Goal: Task Accomplishment & Management: Manage account settings

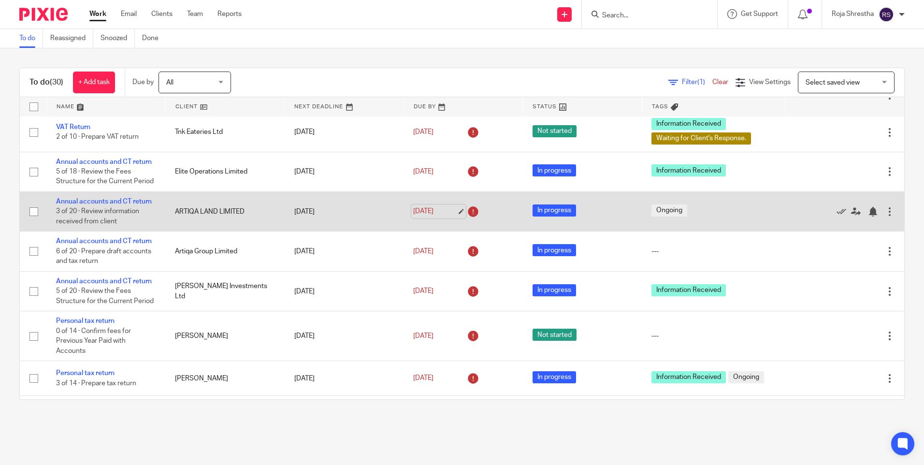
scroll to position [888, 0]
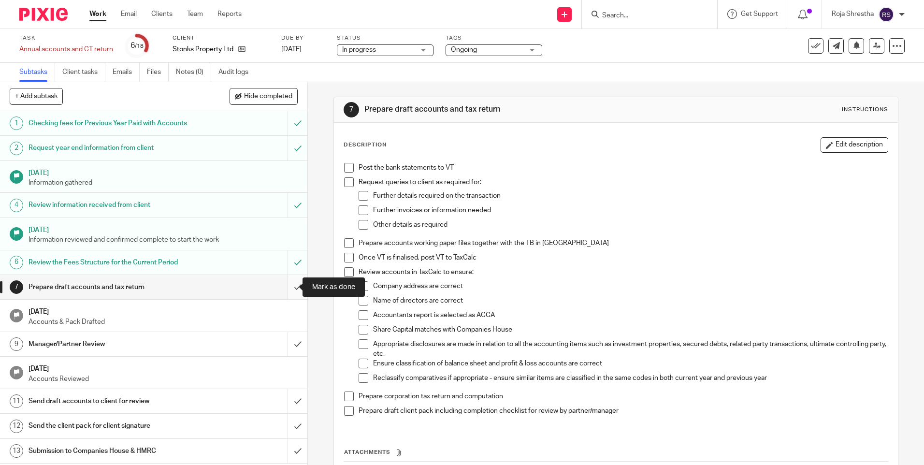
click at [286, 288] on input "submit" at bounding box center [153, 287] width 307 height 24
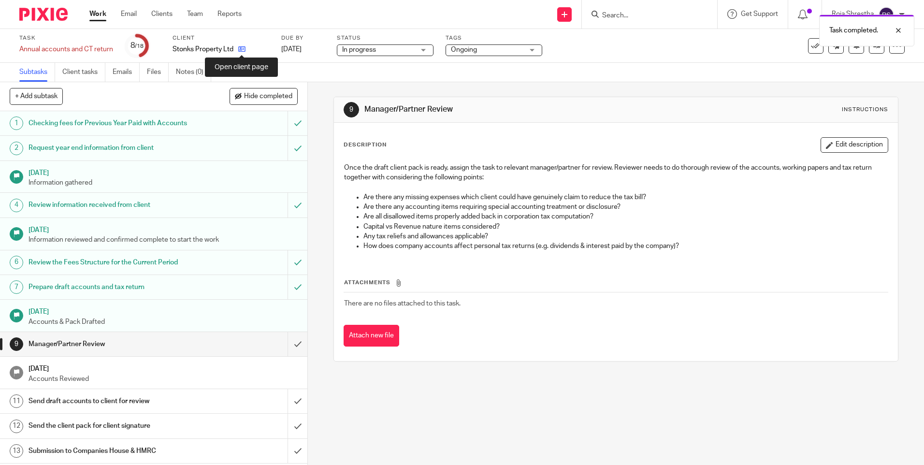
click at [244, 49] on icon at bounding box center [241, 48] width 7 height 7
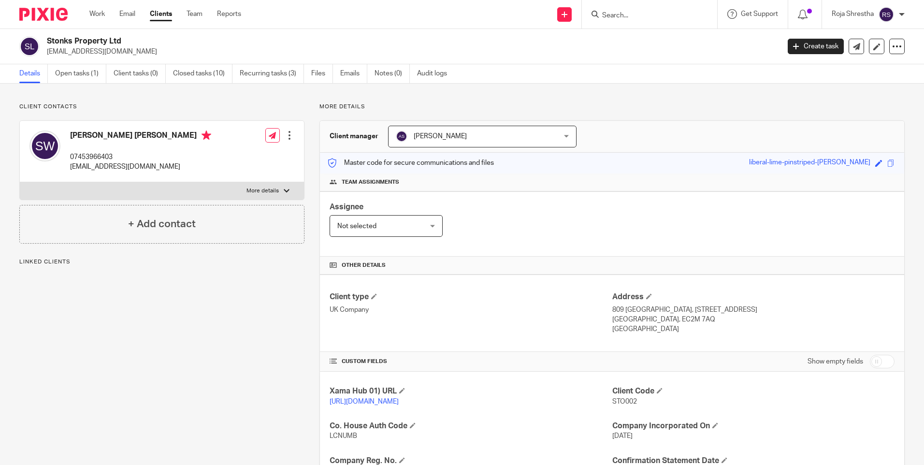
scroll to position [193, 0]
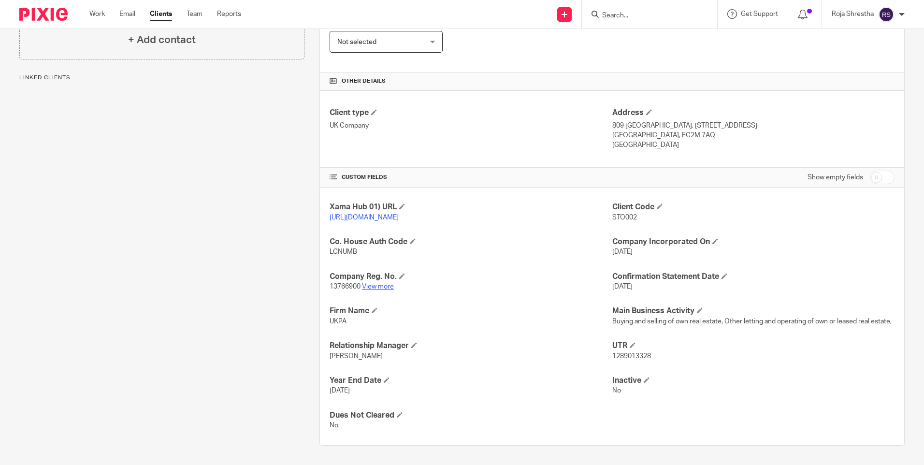
click at [383, 284] on link "View more" at bounding box center [378, 286] width 32 height 7
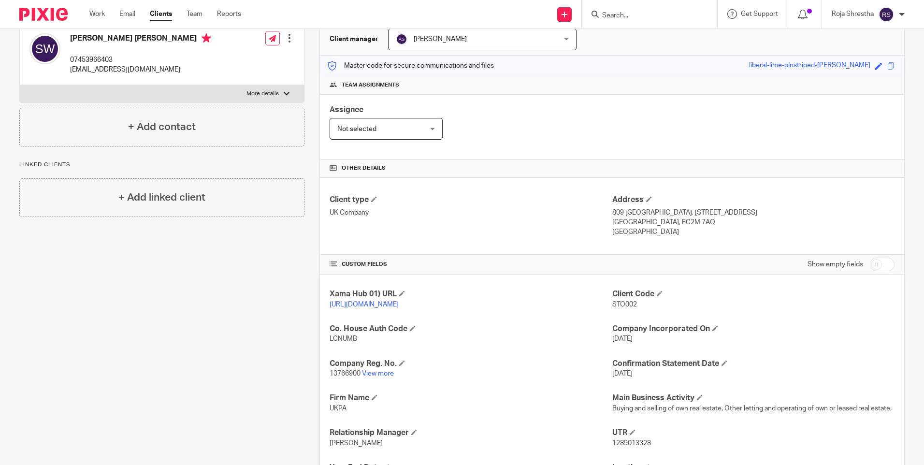
scroll to position [0, 0]
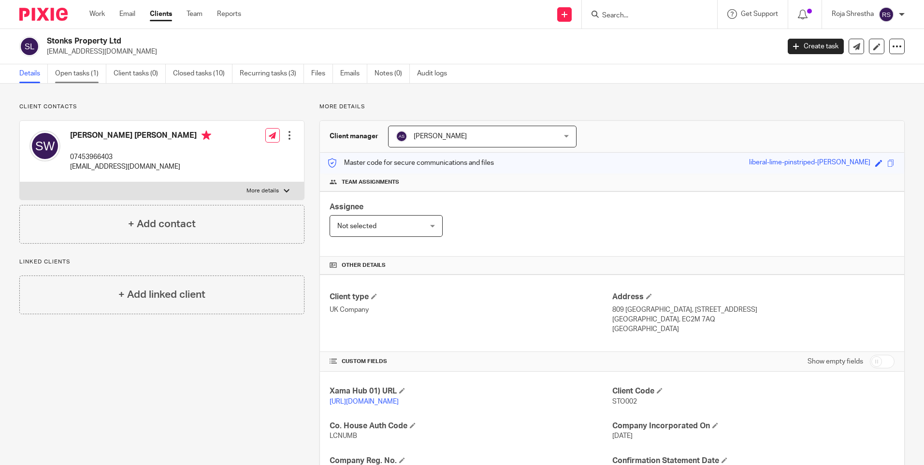
click at [72, 73] on link "Open tasks (1)" at bounding box center [80, 73] width 51 height 19
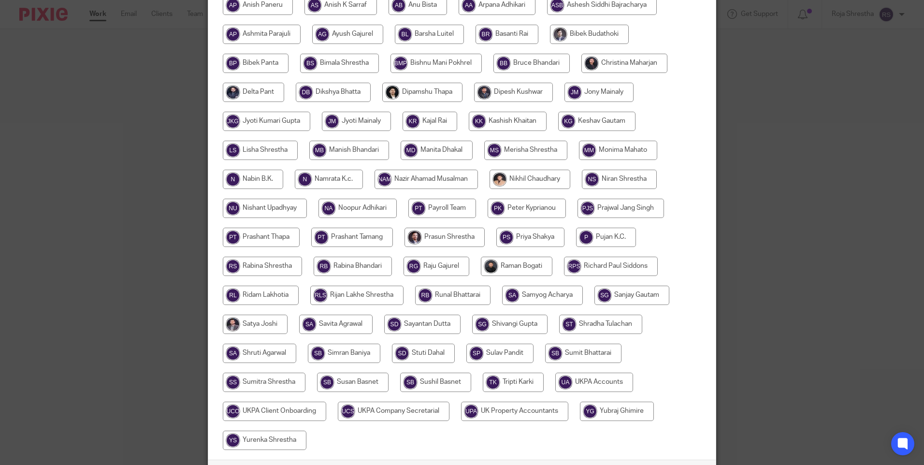
scroll to position [192, 0]
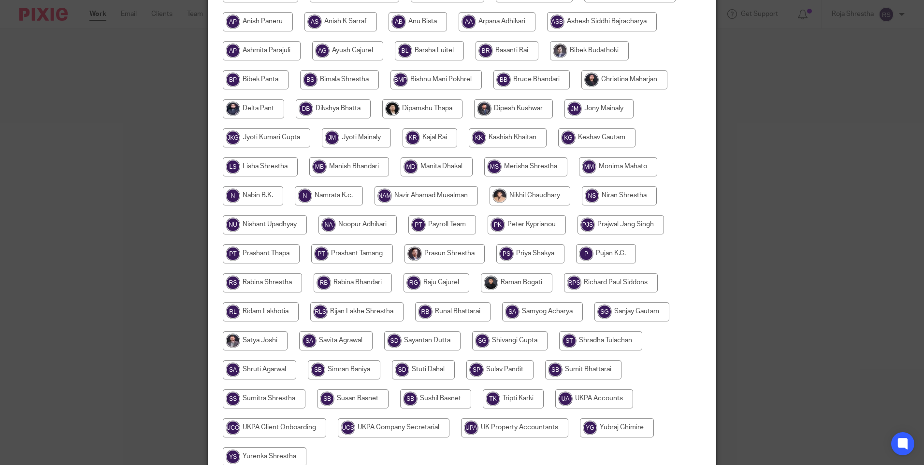
click at [636, 84] on input "radio" at bounding box center [625, 79] width 86 height 19
radio input "true"
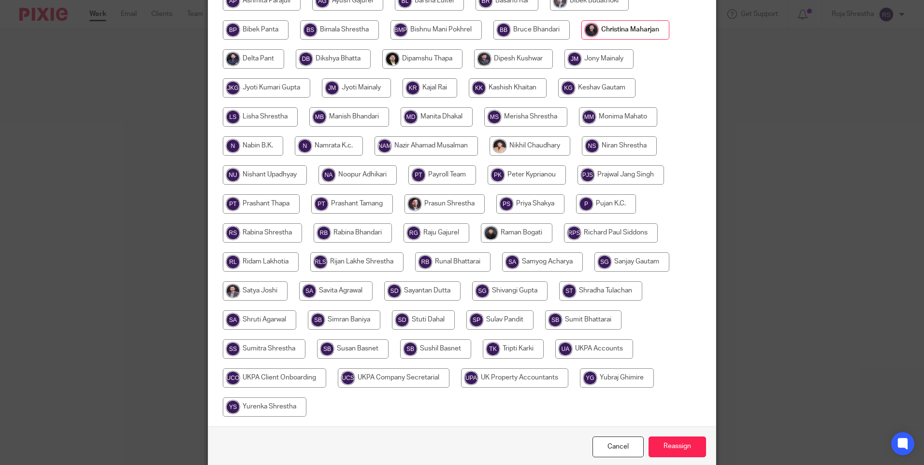
scroll to position [283, 0]
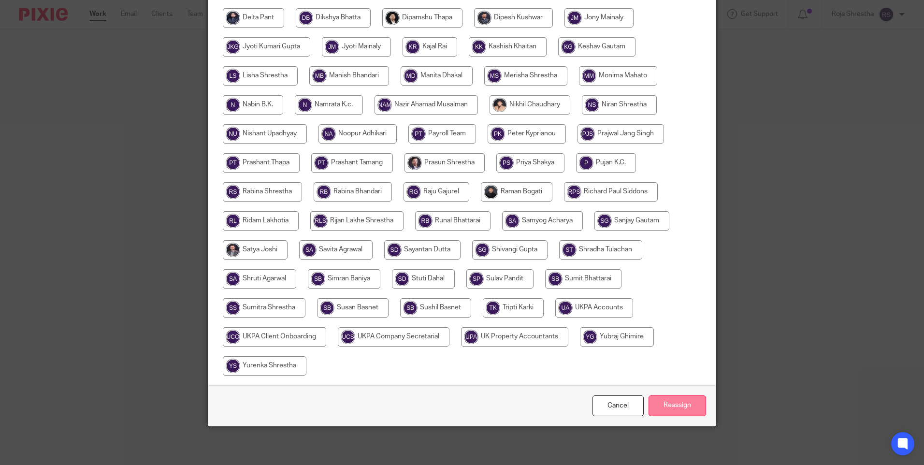
click at [669, 409] on input "Reassign" at bounding box center [678, 405] width 58 height 21
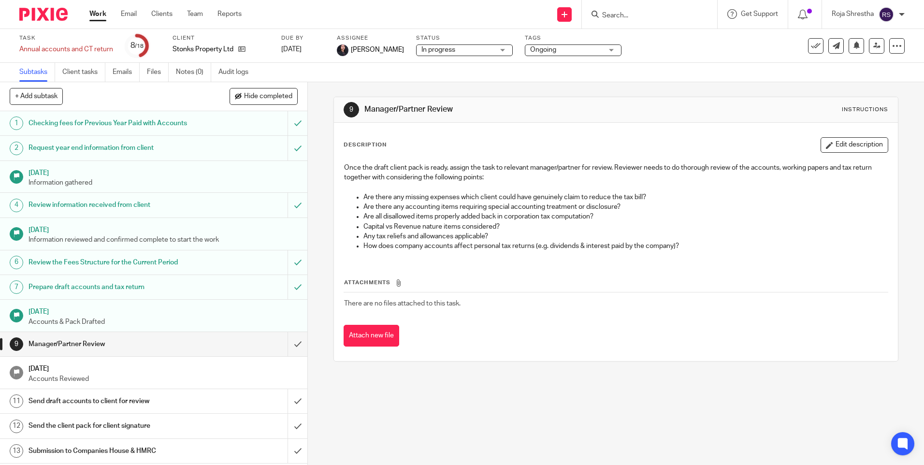
click at [509, 409] on div "9 Manager/Partner Review Instructions Description Edit description Once the dra…" at bounding box center [616, 273] width 616 height 383
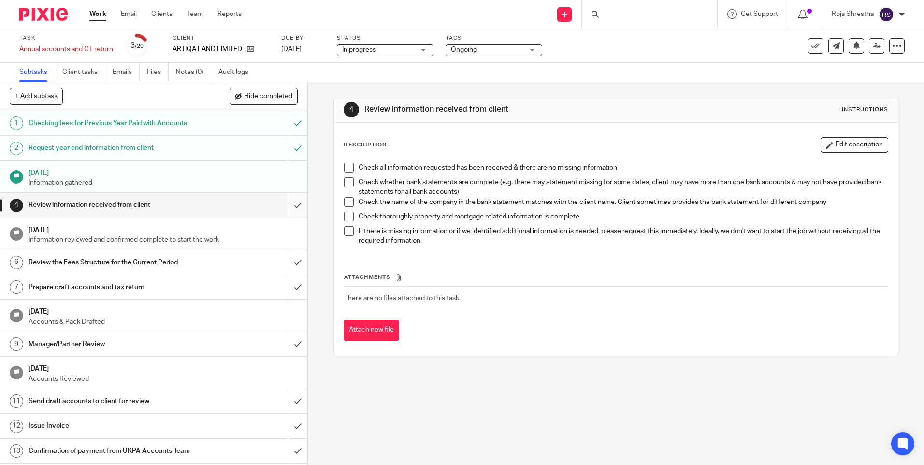
click at [286, 201] on input "submit" at bounding box center [153, 205] width 307 height 24
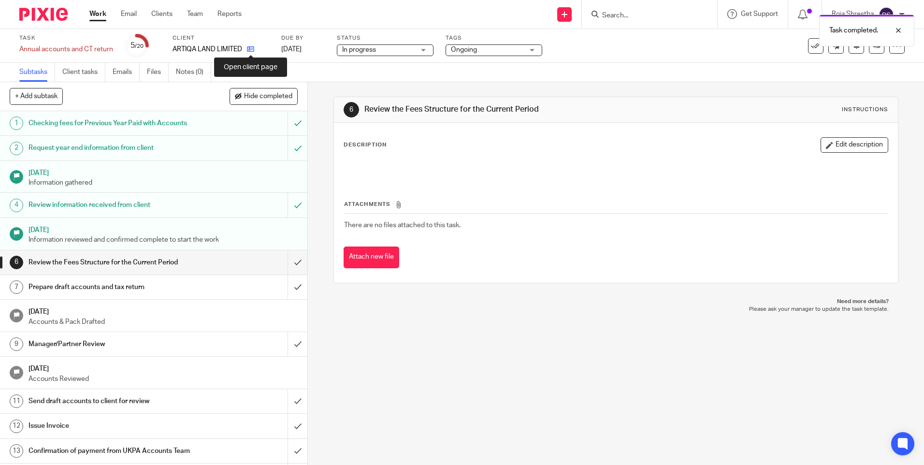
click at [254, 47] on icon at bounding box center [250, 48] width 7 height 7
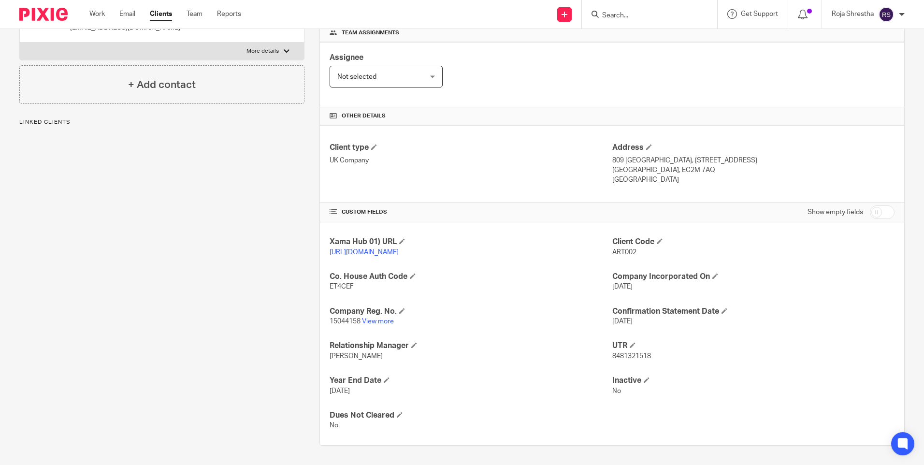
scroll to position [159, 0]
click at [377, 320] on link "View more" at bounding box center [378, 321] width 32 height 7
